Goal: Communication & Community: Answer question/provide support

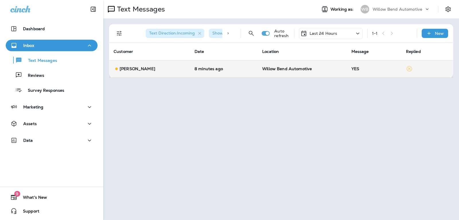
click at [337, 68] on p "Willow Bend Automotive" at bounding box center [302, 68] width 80 height 5
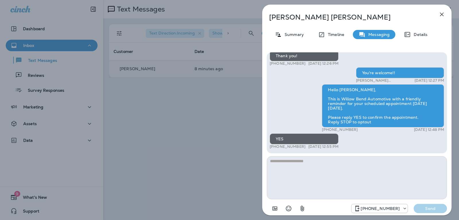
click at [442, 14] on icon "button" at bounding box center [442, 15] width 4 height 4
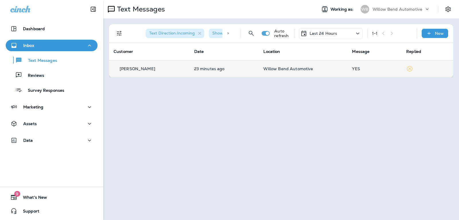
click at [326, 34] on p "Last 24 Hours" at bounding box center [324, 33] width 28 height 5
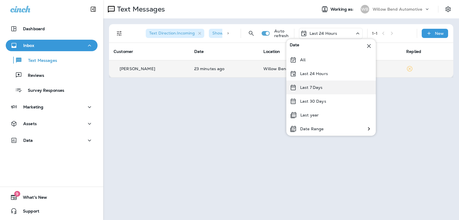
click at [329, 89] on div "Last 7 Days" at bounding box center [331, 87] width 90 height 14
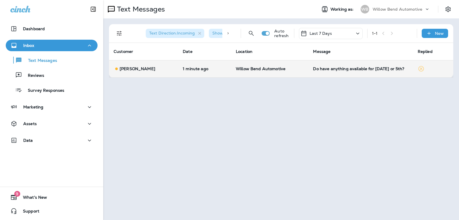
click at [374, 74] on td "Do have anything available for [DATE] or 5th?" at bounding box center [360, 68] width 104 height 17
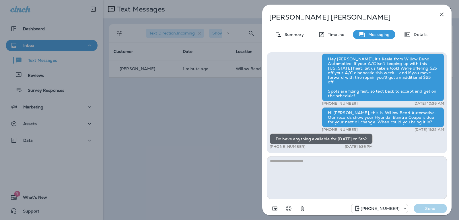
click at [304, 165] on textarea at bounding box center [357, 177] width 180 height 43
type textarea "*"
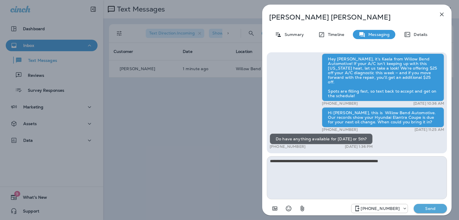
type textarea "**********"
click at [441, 210] on p "Send" at bounding box center [430, 207] width 24 height 5
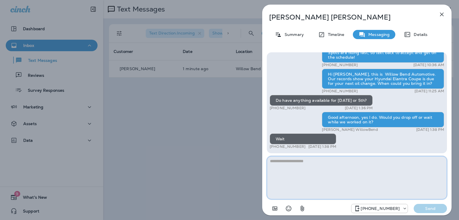
click at [284, 171] on textarea at bounding box center [357, 177] width 180 height 43
type textarea "**********"
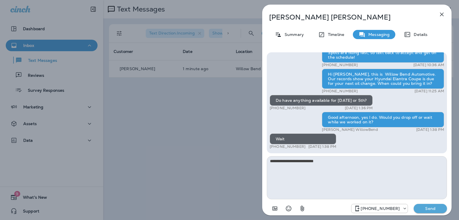
click at [427, 211] on button "Send" at bounding box center [430, 207] width 33 height 9
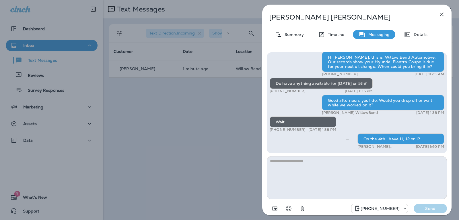
click at [440, 13] on icon "button" at bounding box center [441, 14] width 7 height 7
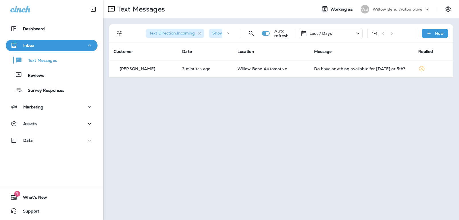
click at [329, 30] on div "Last 7 Days" at bounding box center [331, 33] width 64 height 11
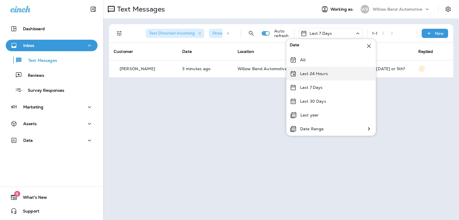
click at [325, 71] on p "Last 24 Hours" at bounding box center [314, 73] width 28 height 5
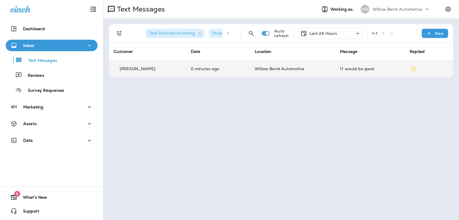
click at [345, 70] on div "11 would be good" at bounding box center [370, 68] width 61 height 5
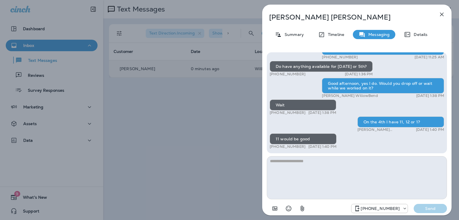
click at [296, 169] on textarea at bounding box center [357, 177] width 180 height 43
click at [292, 203] on div at bounding box center [287, 207] width 41 height 11
click at [290, 211] on icon "Select an emoji" at bounding box center [288, 208] width 7 height 7
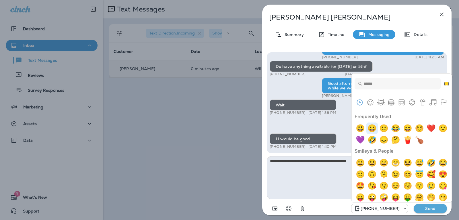
click at [375, 125] on img "grinning" at bounding box center [371, 127] width 11 height 11
type textarea "**********"
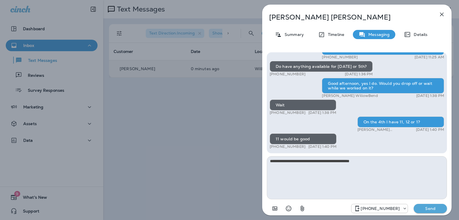
click at [433, 200] on div "[PHONE_NUMBER] Send" at bounding box center [357, 206] width 180 height 15
click at [434, 212] on button "Send" at bounding box center [430, 207] width 33 height 9
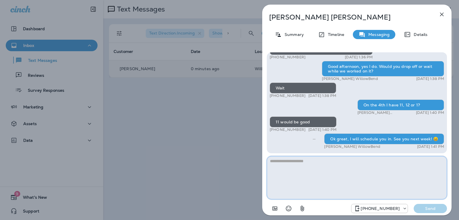
click at [310, 166] on textarea at bounding box center [357, 177] width 180 height 43
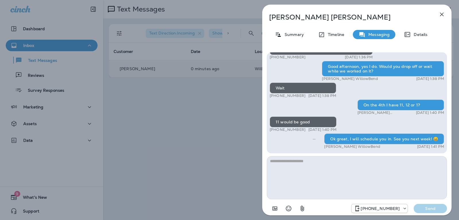
click at [443, 13] on icon "button" at bounding box center [442, 15] width 4 height 4
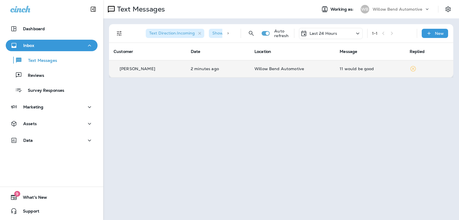
click at [369, 68] on div "11 would be good" at bounding box center [370, 68] width 61 height 5
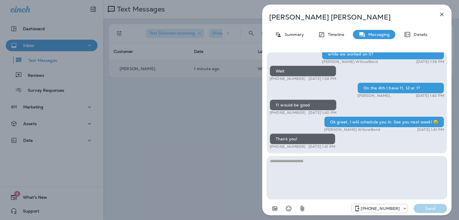
click at [302, 163] on textarea at bounding box center [357, 177] width 180 height 43
type textarea "*"
type textarea "**********"
click at [431, 207] on p "Send" at bounding box center [430, 207] width 24 height 5
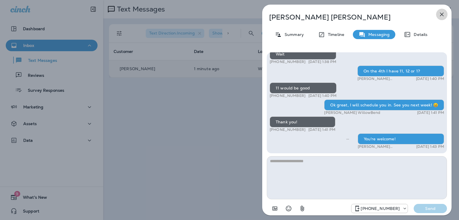
click at [444, 16] on icon "button" at bounding box center [441, 14] width 7 height 7
